Goal: Task Accomplishment & Management: Manage account settings

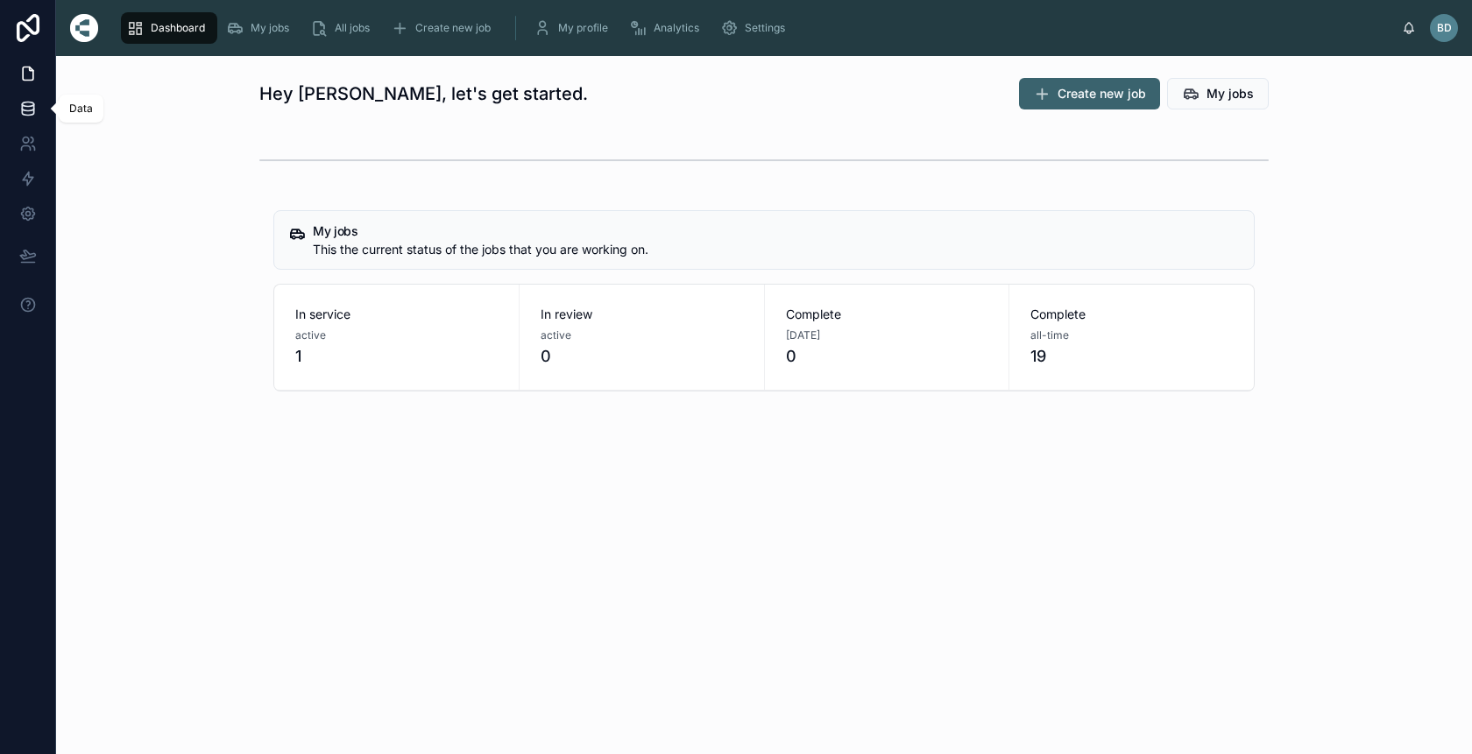
click at [20, 119] on link at bounding box center [27, 108] width 55 height 35
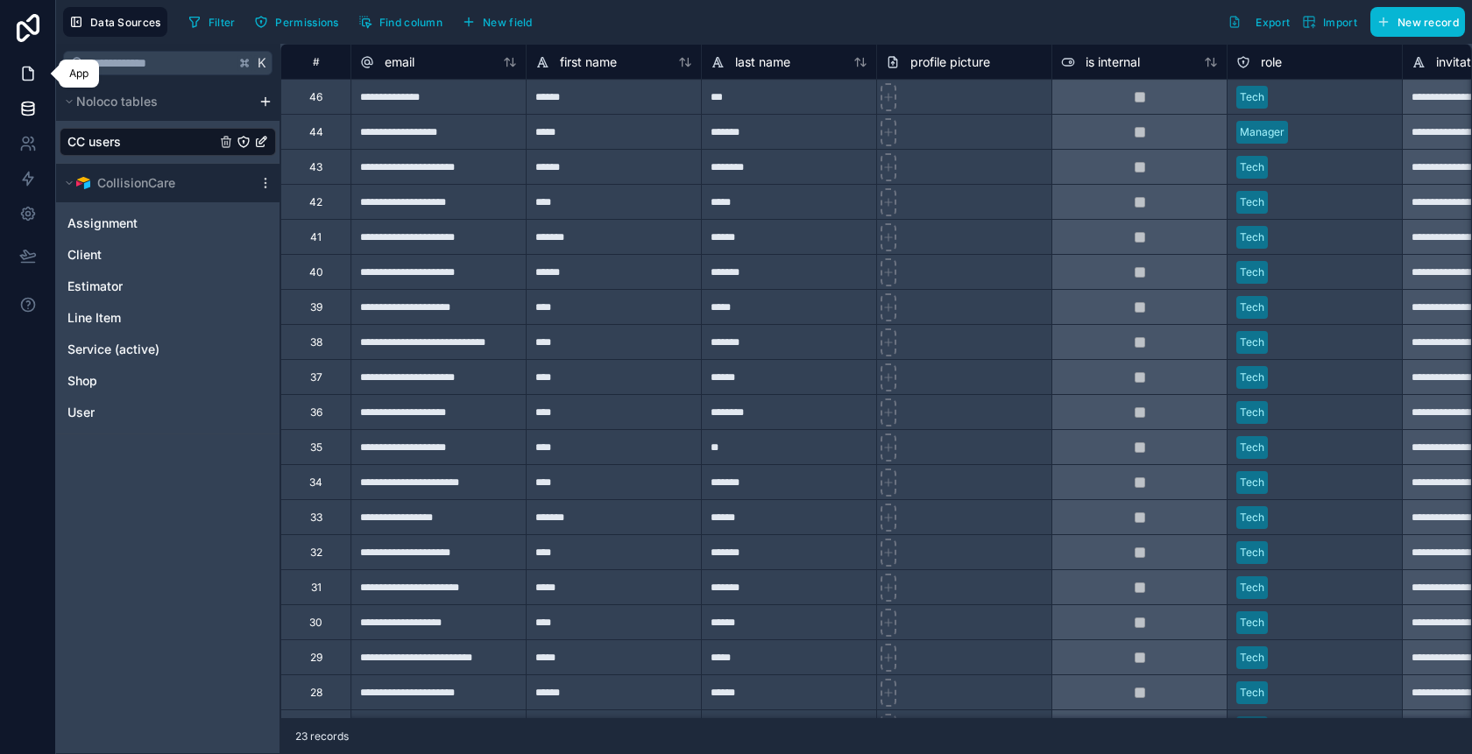
click at [33, 77] on icon at bounding box center [28, 73] width 11 height 13
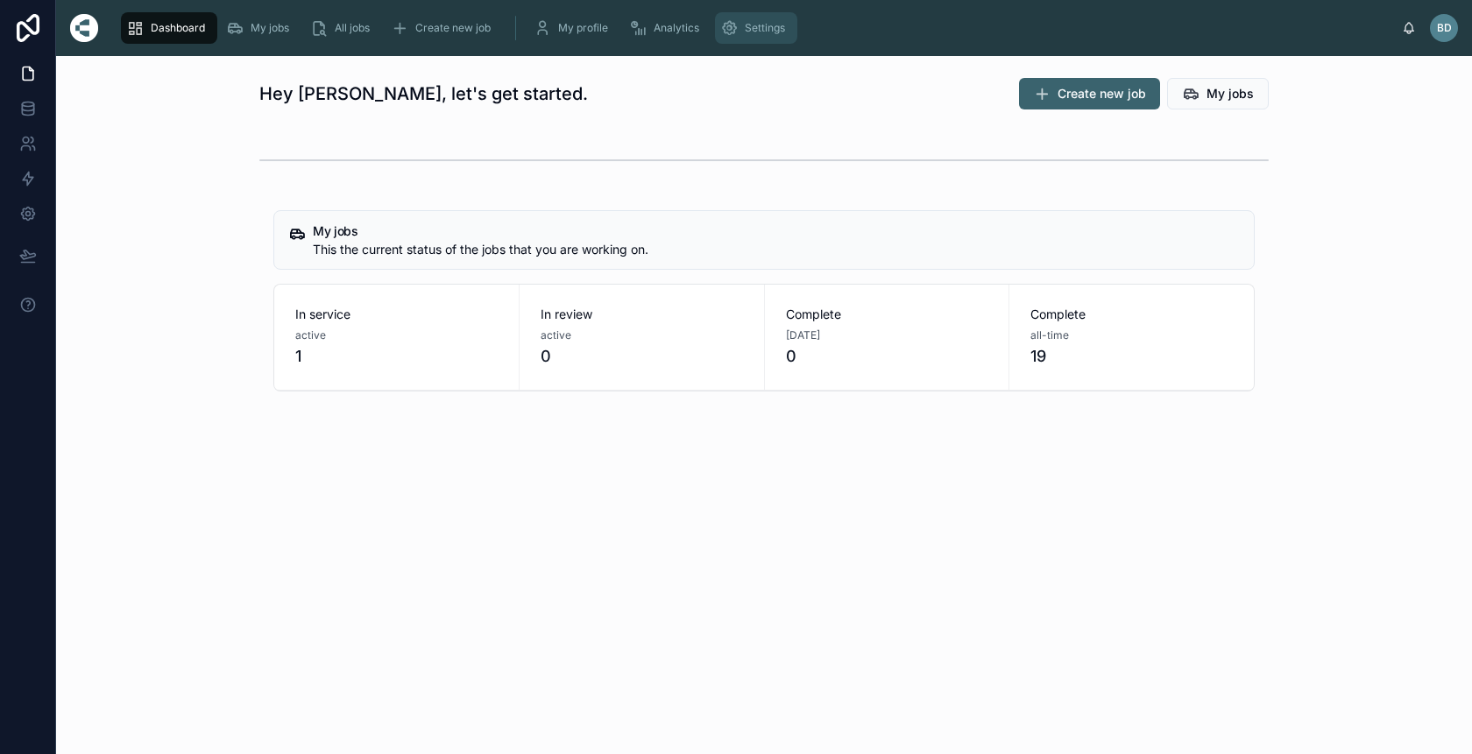
click at [752, 28] on span "Settings" at bounding box center [765, 28] width 40 height 14
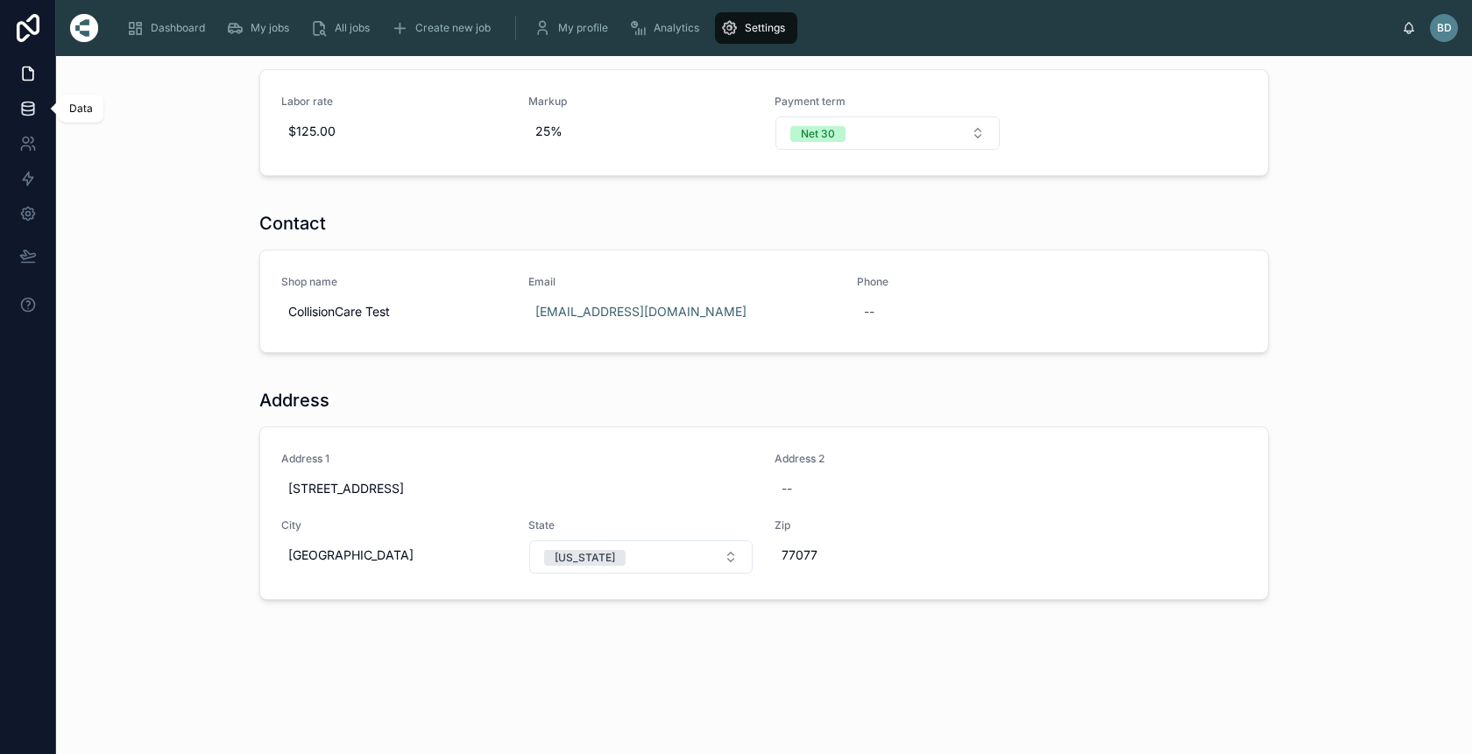
scroll to position [497, 0]
click at [22, 98] on link at bounding box center [27, 108] width 55 height 35
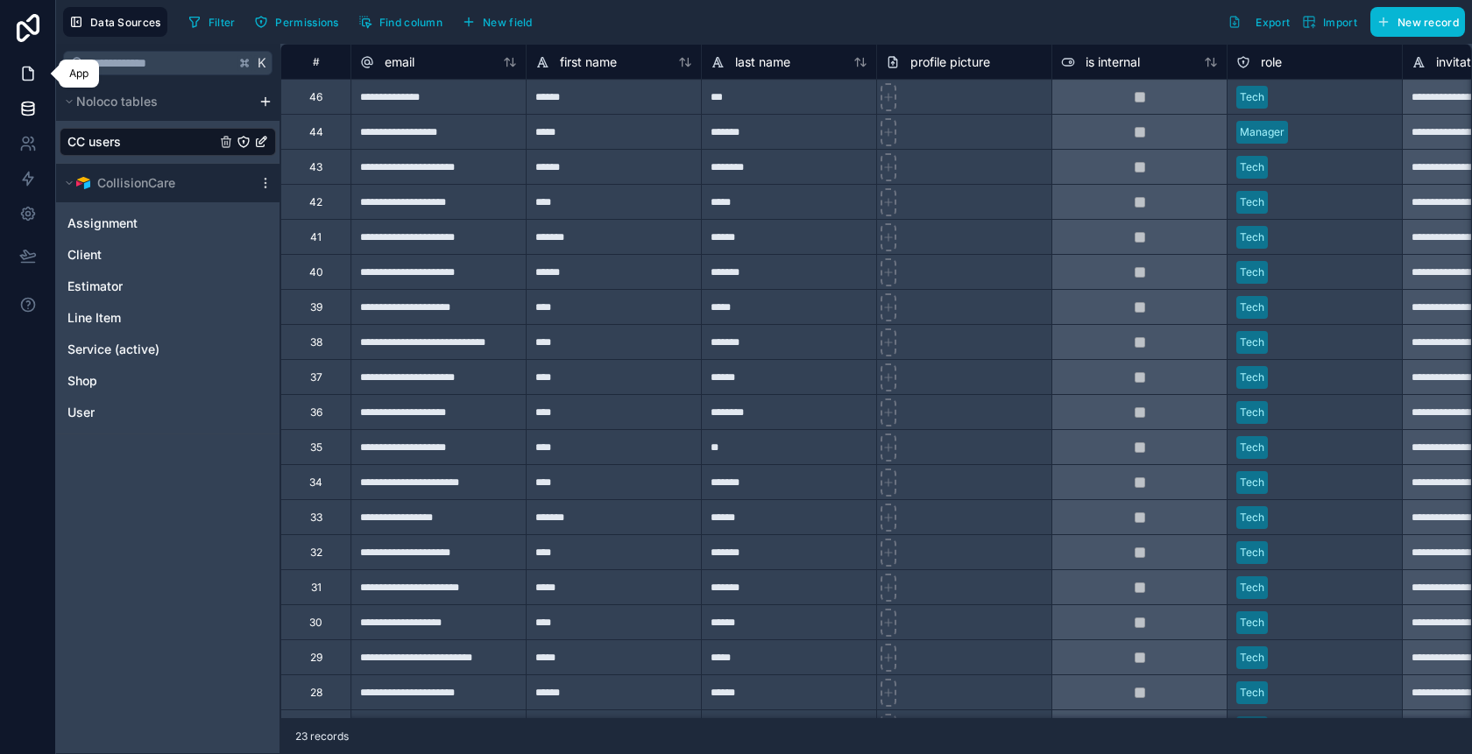
click at [28, 72] on icon at bounding box center [28, 74] width 18 height 18
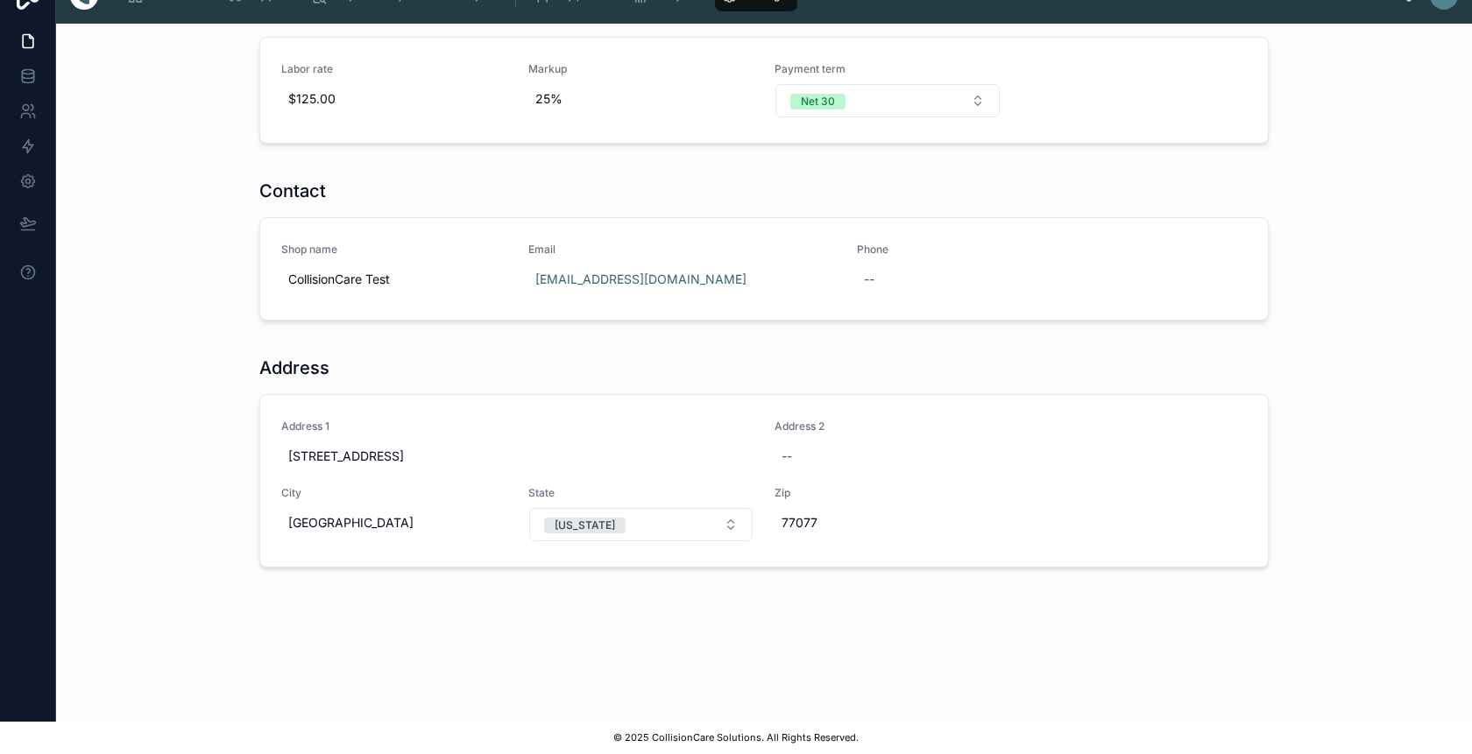
scroll to position [32, 0]
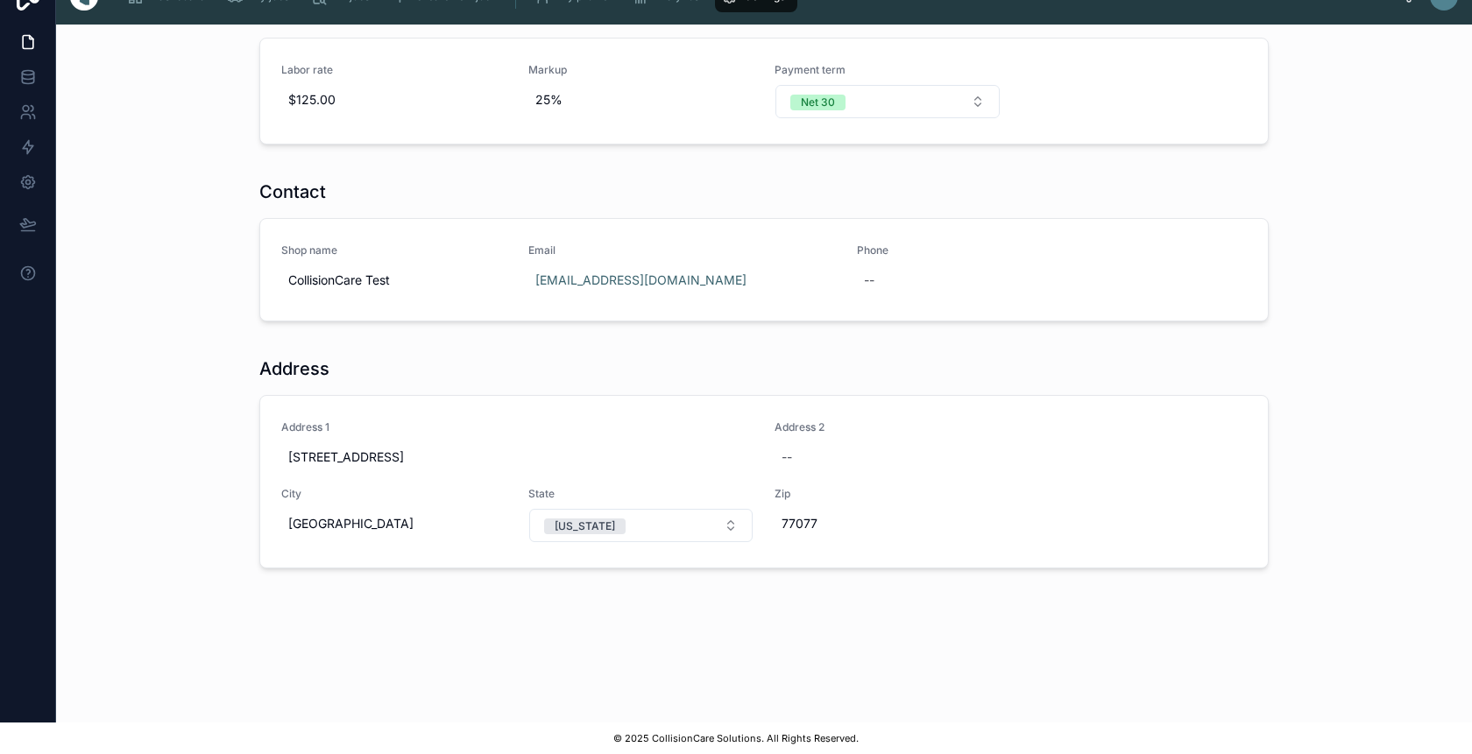
click at [133, 727] on div "© 2025 CollisionCare Solutions. All Rights Reserved." at bounding box center [736, 739] width 1472 height 32
click at [171, 724] on div "© 2025 CollisionCare Solutions. All Rights Reserved." at bounding box center [736, 739] width 1472 height 32
drag, startPoint x: 96, startPoint y: 675, endPoint x: 300, endPoint y: 767, distance: 223.1
click at [300, 753] on html "Dashboard My jobs All jobs Create new job My profile Analytics Settings BD Bret…" at bounding box center [736, 361] width 1472 height 787
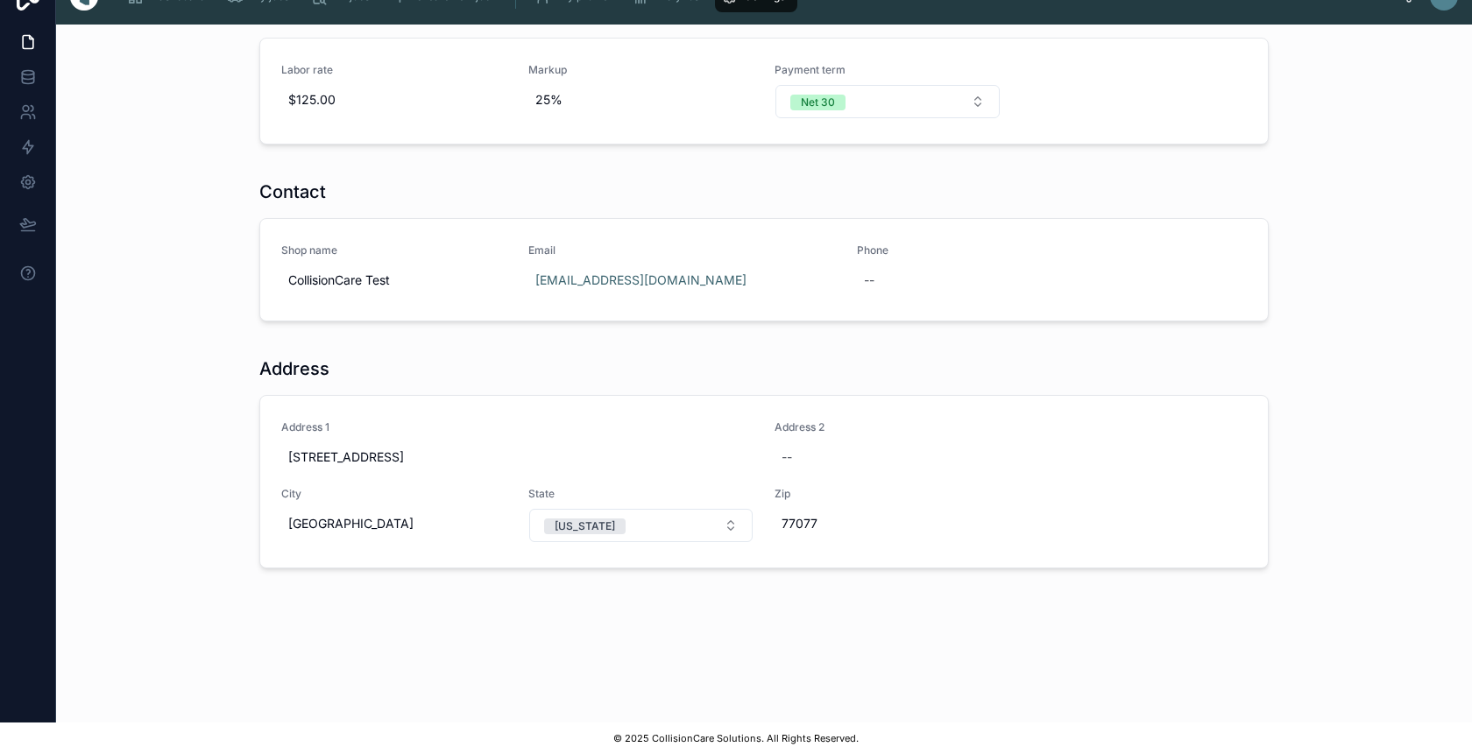
click at [246, 592] on div "Settings Contact support Manage your app settings You can manage the important …" at bounding box center [764, 111] width 1416 height 1167
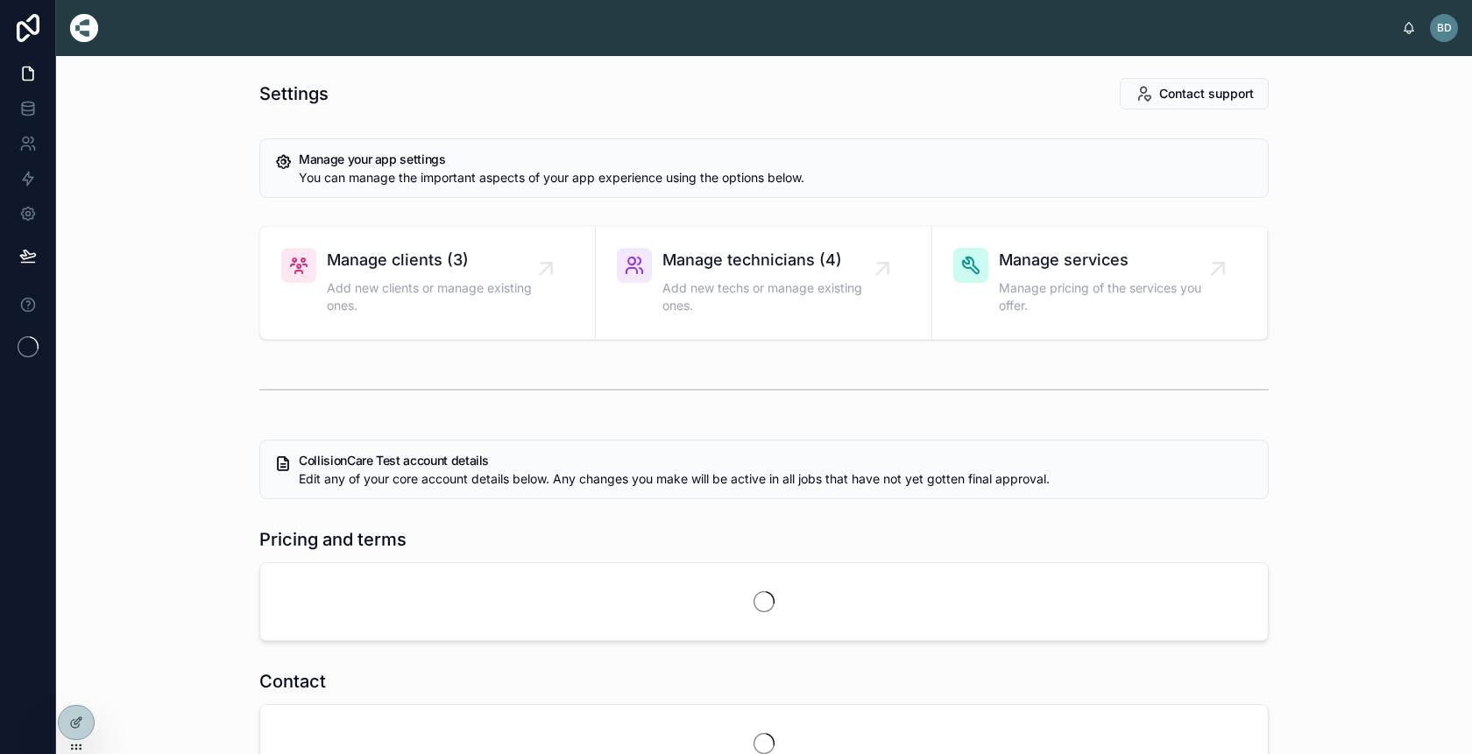
scroll to position [32, 0]
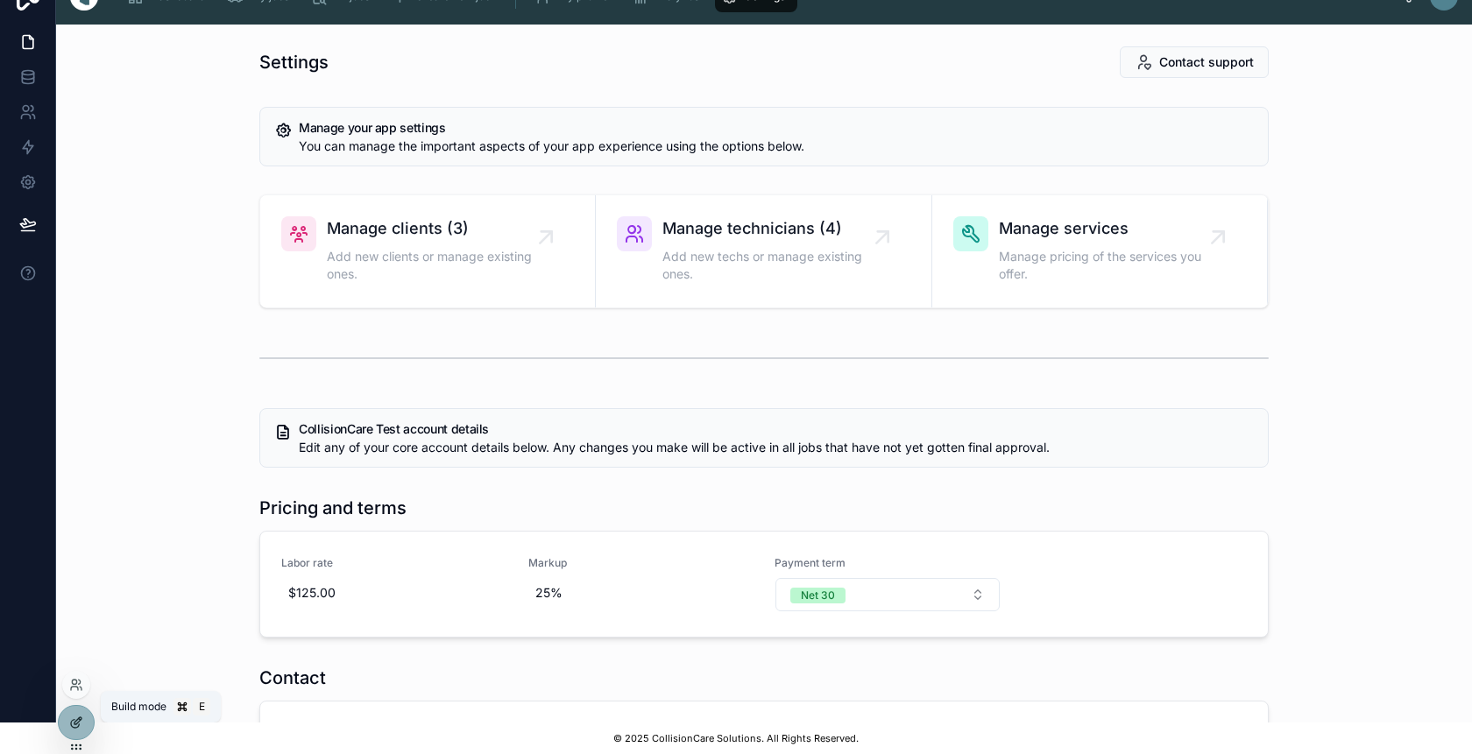
click at [77, 721] on icon at bounding box center [76, 723] width 14 height 14
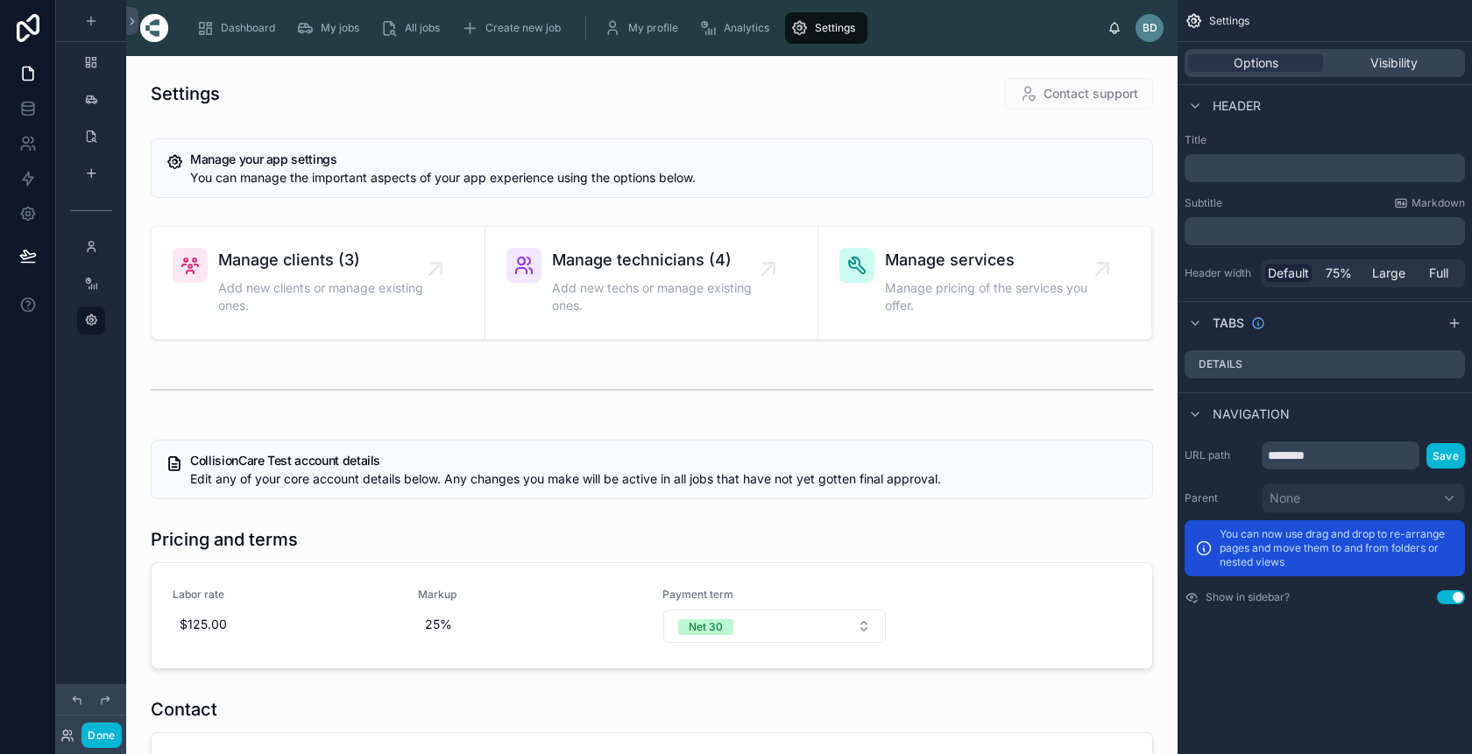
scroll to position [0, 0]
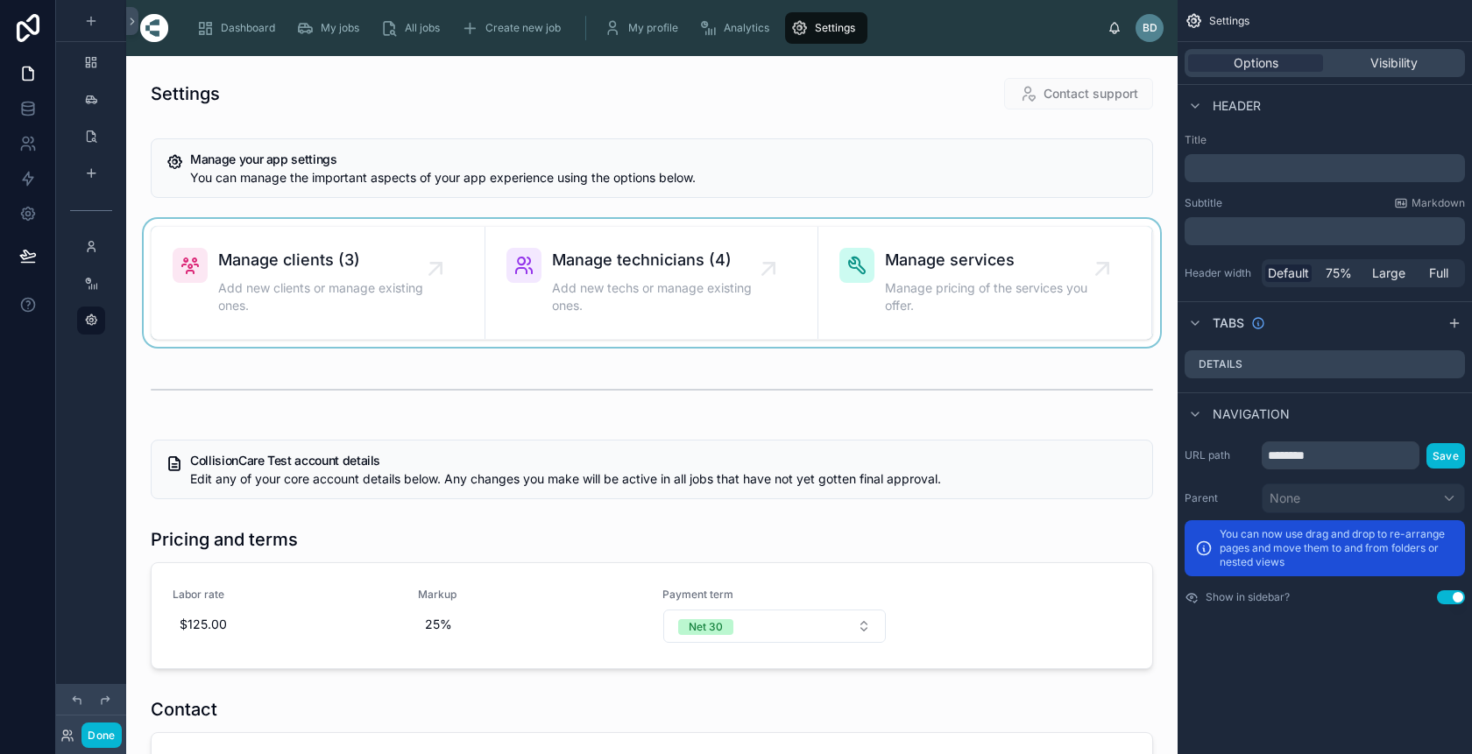
click at [945, 258] on div at bounding box center [651, 283] width 1023 height 128
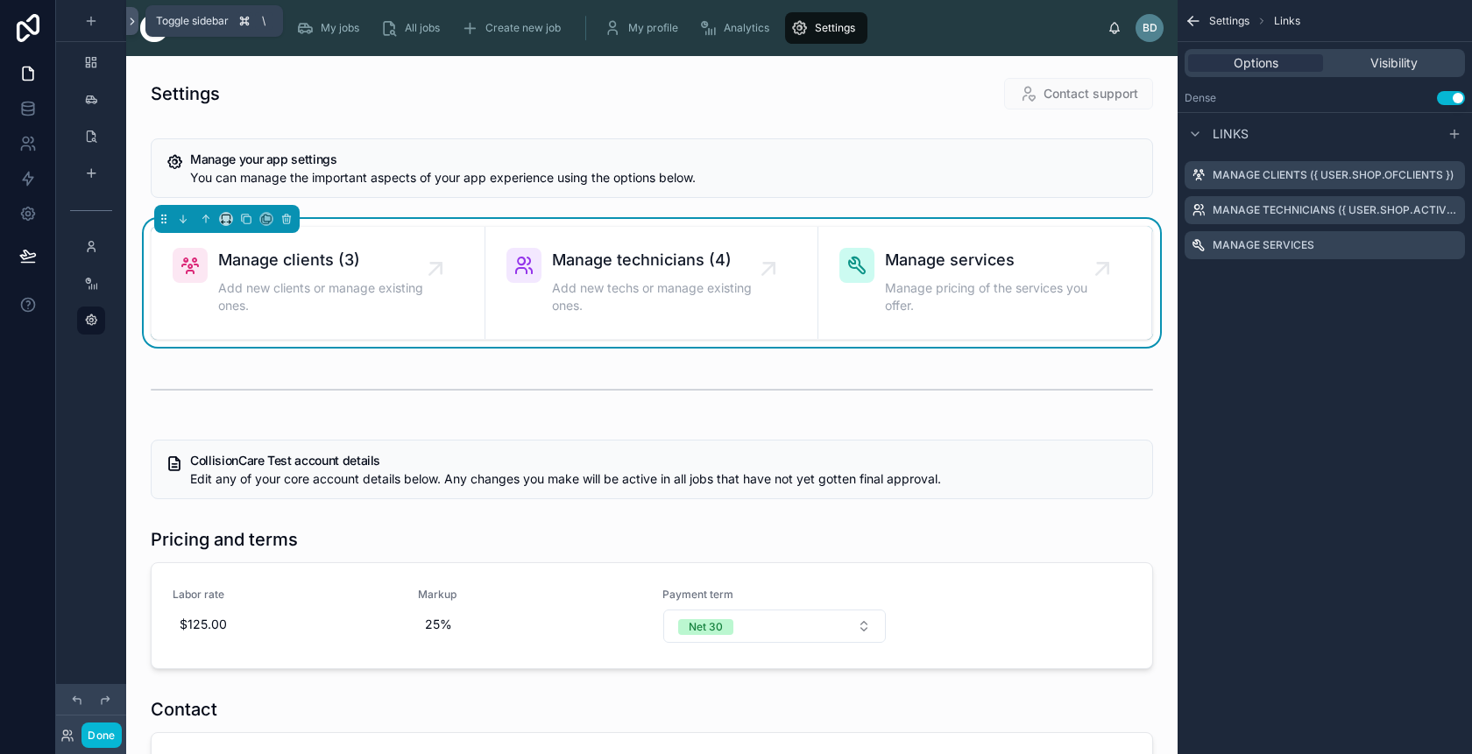
click at [131, 20] on icon at bounding box center [132, 21] width 12 height 13
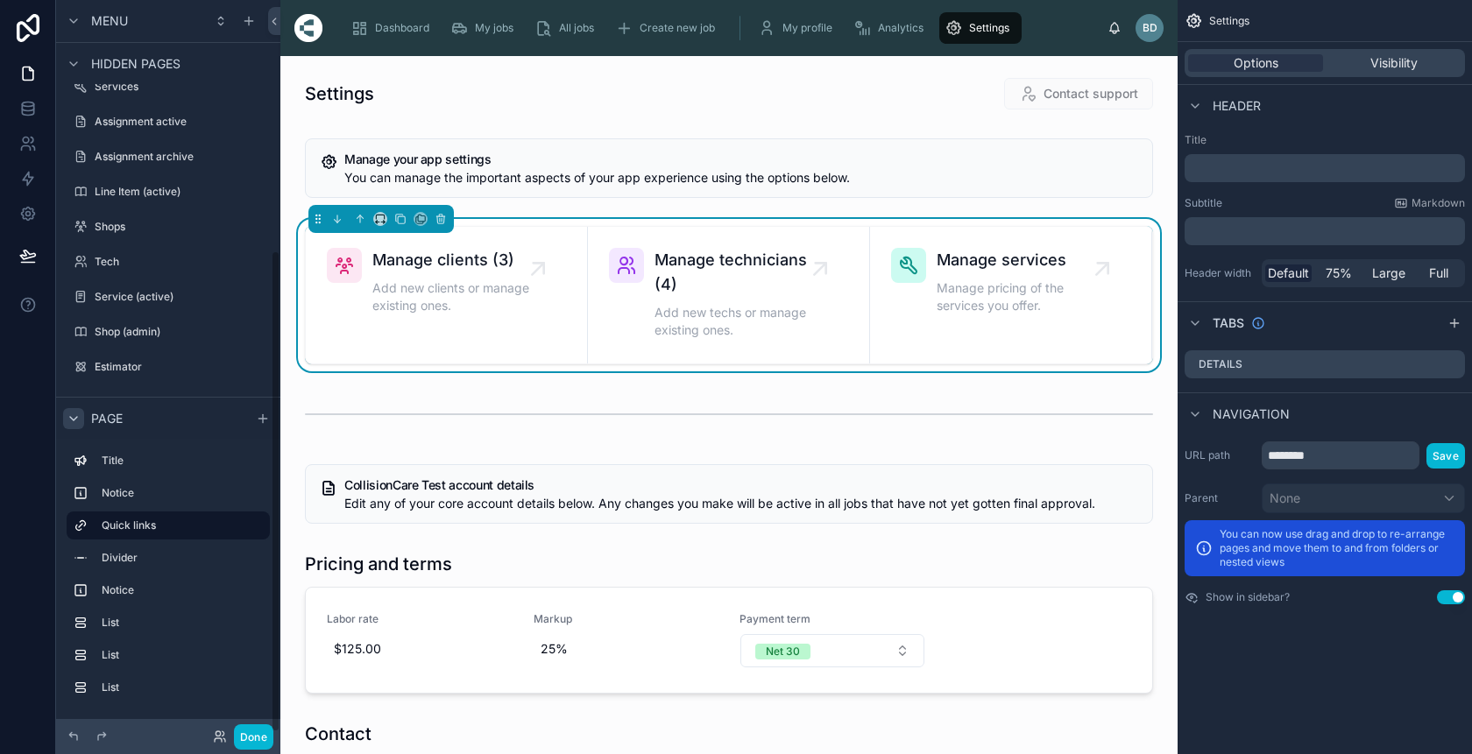
click at [77, 417] on icon "scrollable content" at bounding box center [73, 419] width 7 height 4
